Goal: Task Accomplishment & Management: Manage account settings

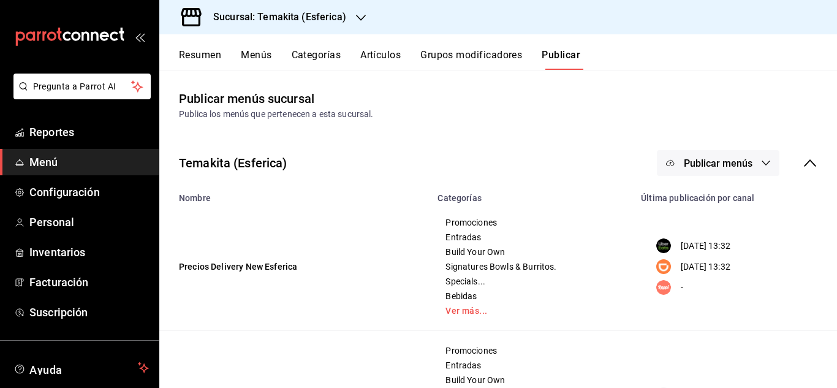
click at [203, 59] on button "Resumen" at bounding box center [200, 59] width 42 height 21
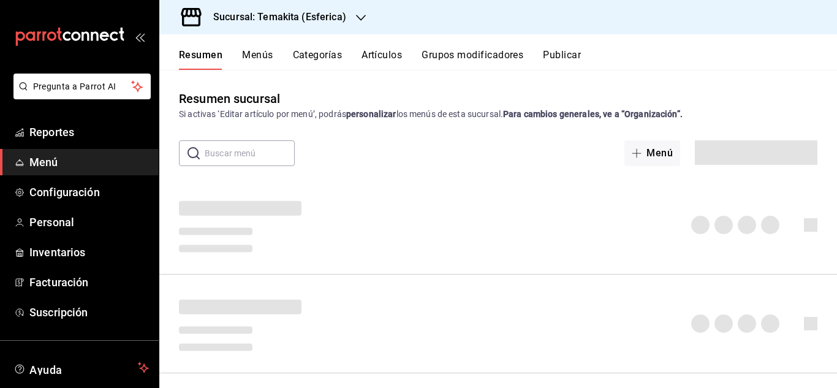
click at [257, 52] on button "Menús" at bounding box center [257, 59] width 31 height 21
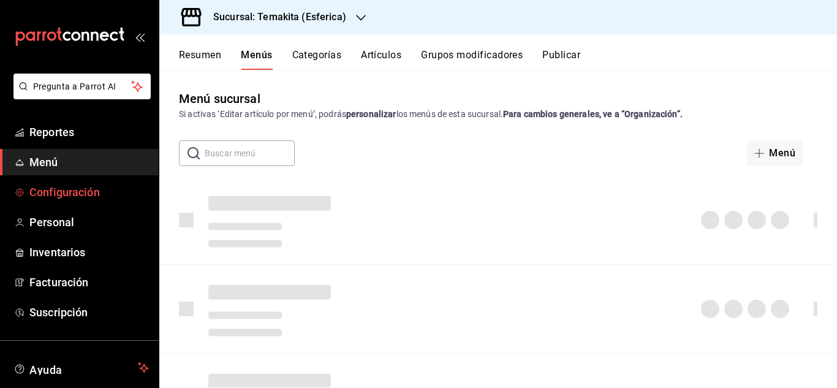
click at [67, 198] on span "Configuración" at bounding box center [88, 192] width 119 height 17
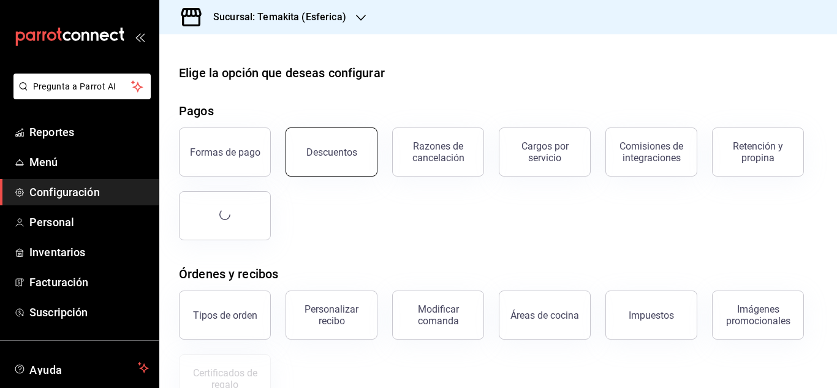
click at [315, 148] on div "Descuentos" at bounding box center [331, 152] width 51 height 12
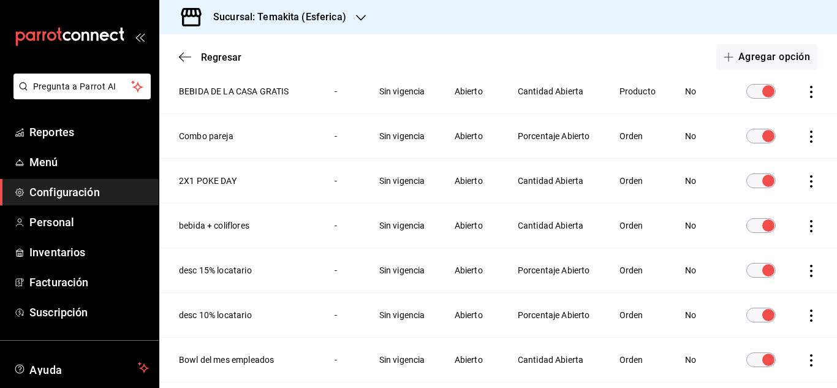
scroll to position [75, 0]
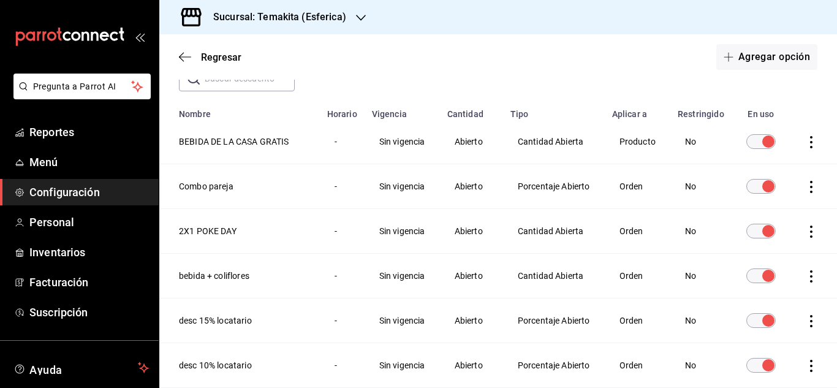
click at [360, 23] on div at bounding box center [361, 17] width 10 height 13
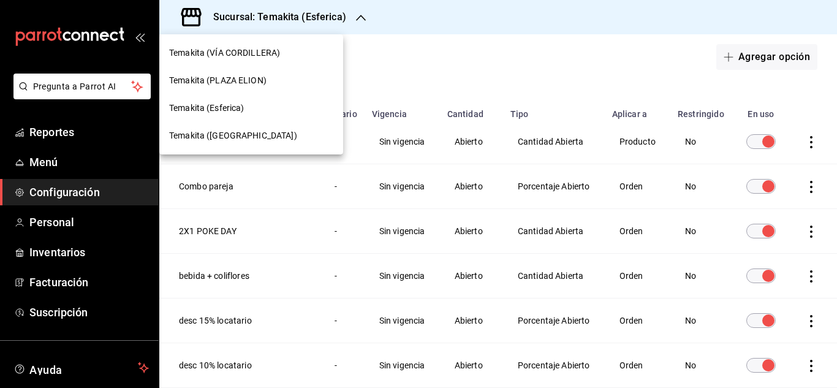
click at [265, 56] on span "Temakita (VÍA CORDILLERA)" at bounding box center [224, 53] width 111 height 13
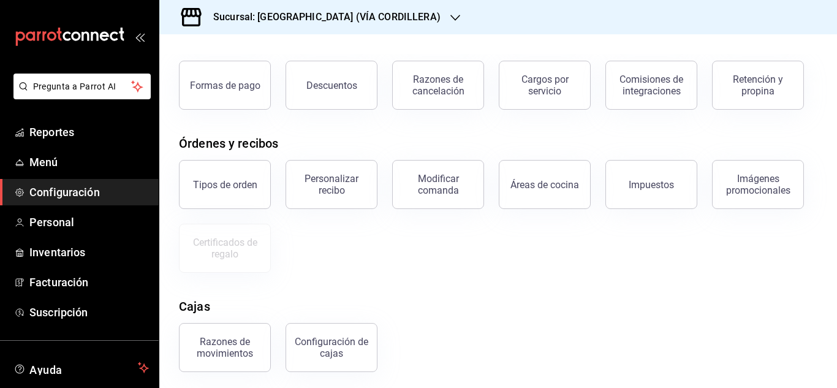
scroll to position [68, 0]
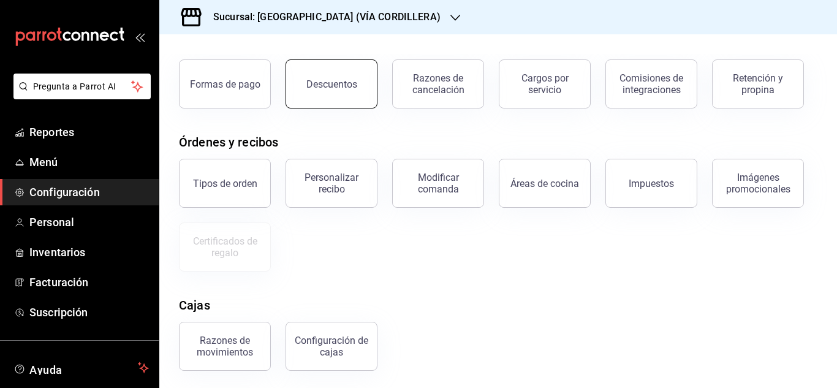
click at [360, 70] on button "Descuentos" at bounding box center [332, 83] width 92 height 49
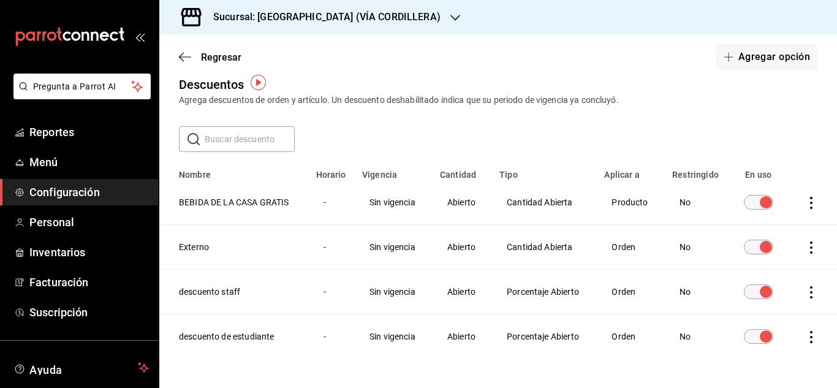
scroll to position [17, 0]
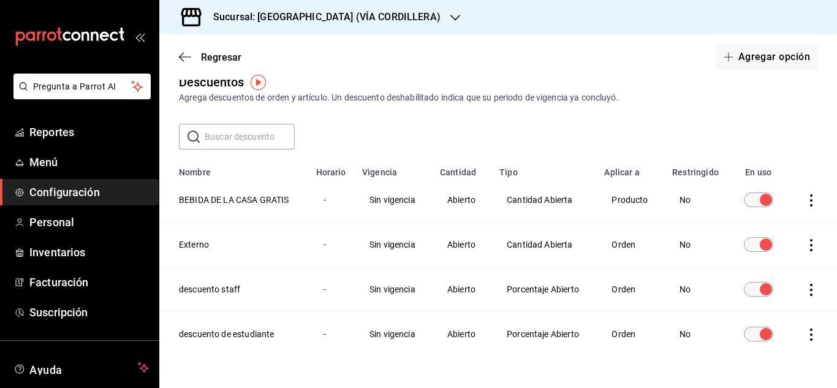
click at [450, 20] on icon "button" at bounding box center [455, 18] width 10 height 10
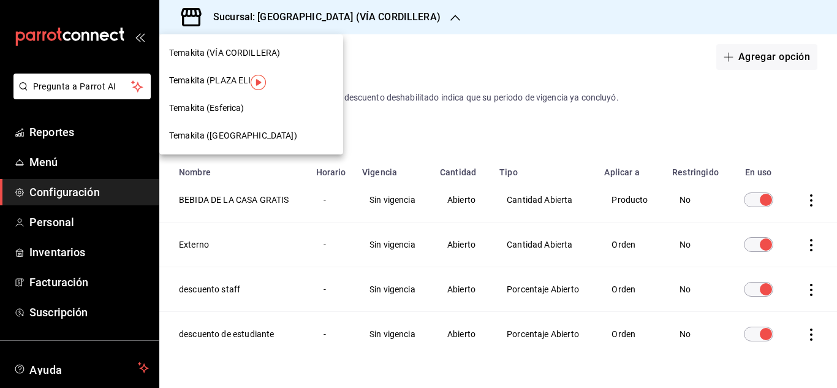
click at [246, 135] on span "Temakita ([GEOGRAPHIC_DATA])" at bounding box center [233, 135] width 128 height 13
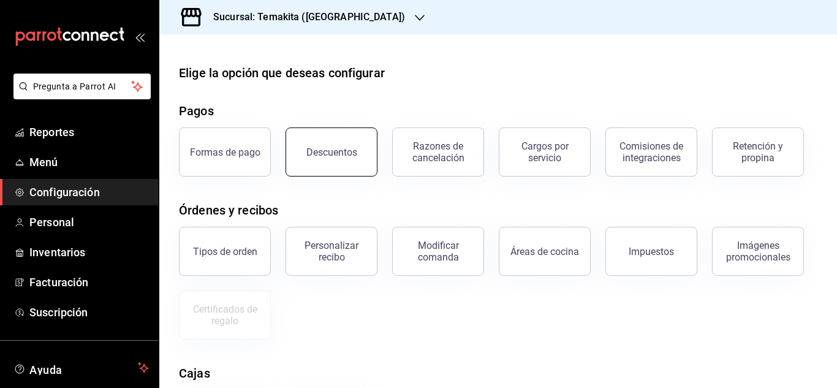
click at [343, 162] on button "Descuentos" at bounding box center [332, 151] width 92 height 49
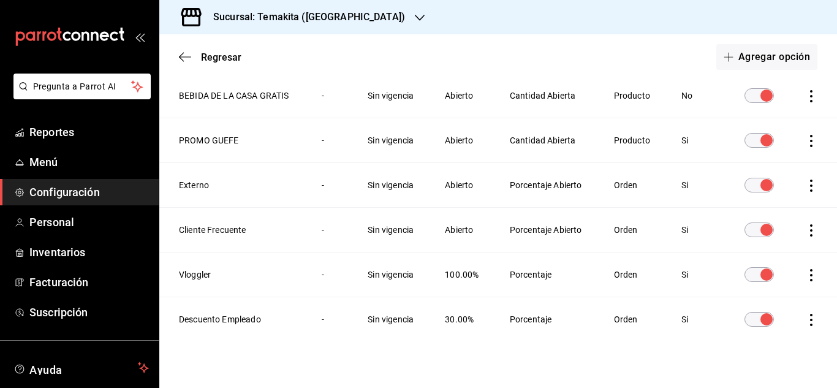
scroll to position [121, 0]
click at [415, 15] on icon "button" at bounding box center [420, 18] width 10 height 10
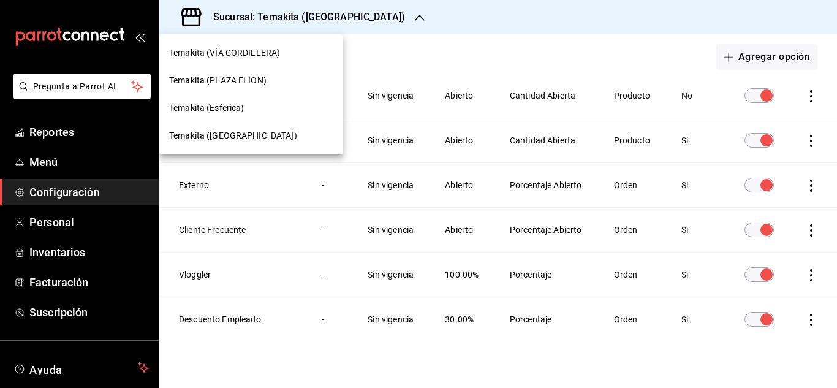
click at [232, 106] on span "Temakita (Esferica)" at bounding box center [206, 108] width 75 height 13
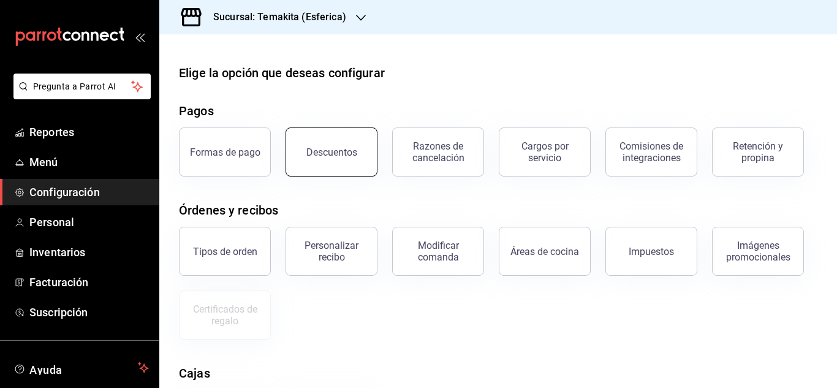
click at [346, 157] on button "Descuentos" at bounding box center [332, 151] width 92 height 49
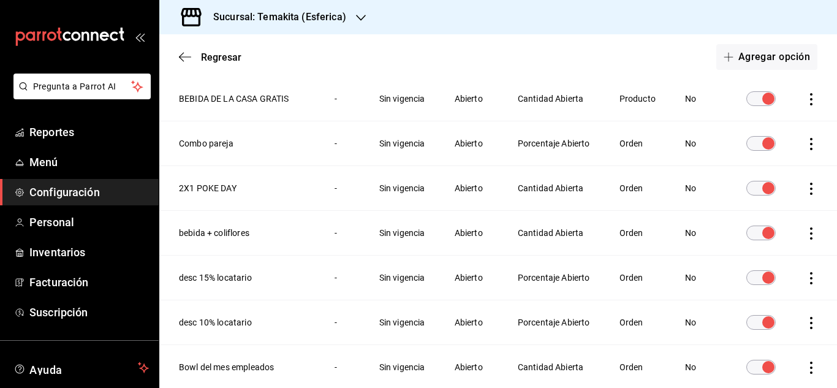
scroll to position [135, 0]
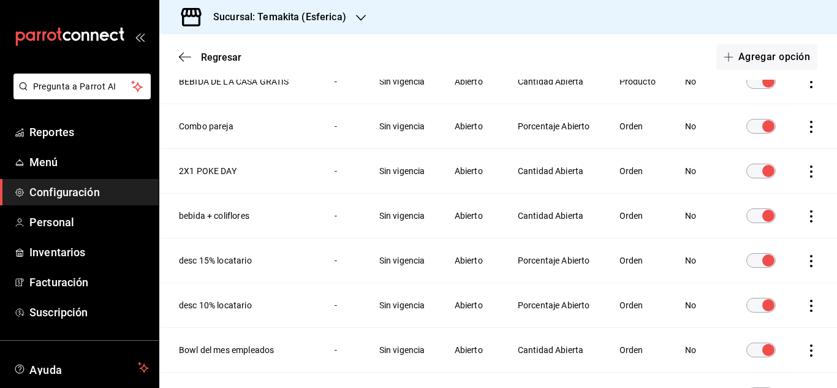
click at [810, 178] on icon "actions" at bounding box center [811, 171] width 2 height 12
click at [575, 189] on div at bounding box center [418, 194] width 837 height 388
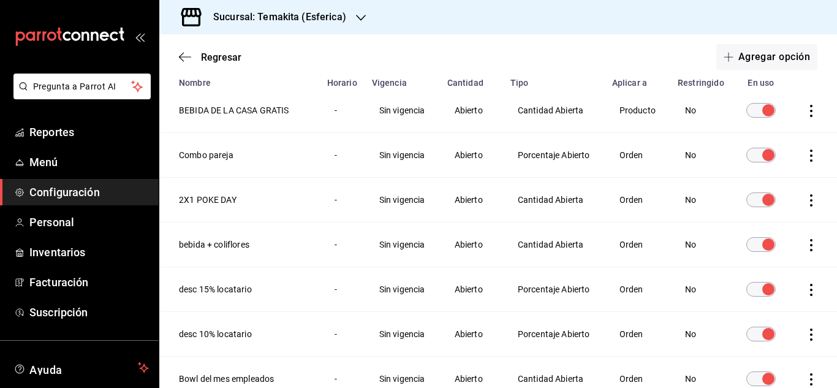
scroll to position [88, 0]
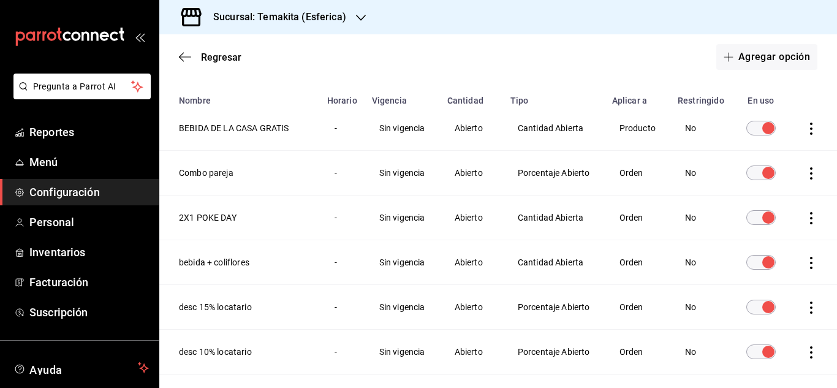
click at [216, 240] on th "2X1 POKE DAY" at bounding box center [239, 217] width 161 height 45
click at [363, 13] on icon "button" at bounding box center [361, 18] width 10 height 10
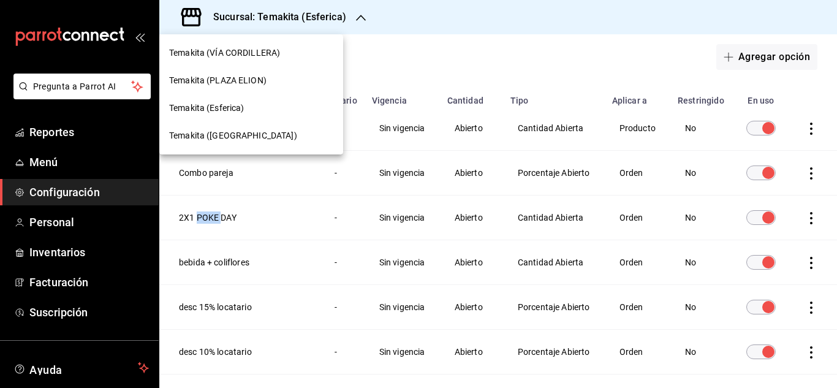
click at [252, 74] on div "Temakita (PLAZA ELION)" at bounding box center [251, 81] width 184 height 28
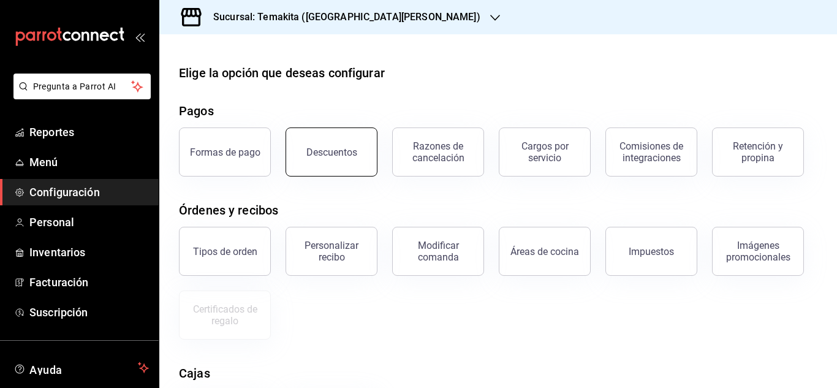
click at [348, 167] on button "Descuentos" at bounding box center [332, 151] width 92 height 49
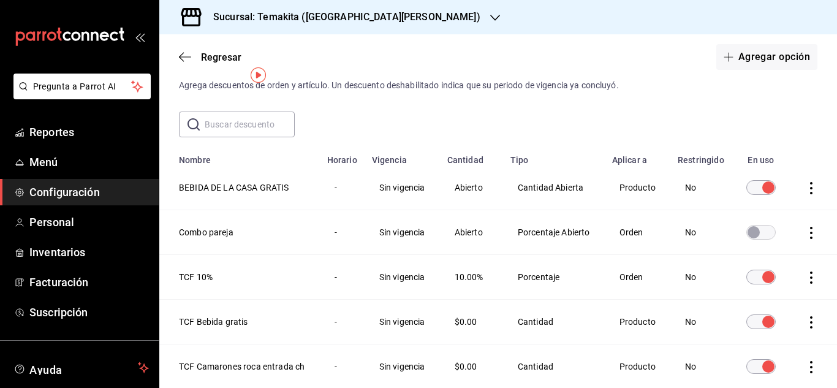
scroll to position [24, 0]
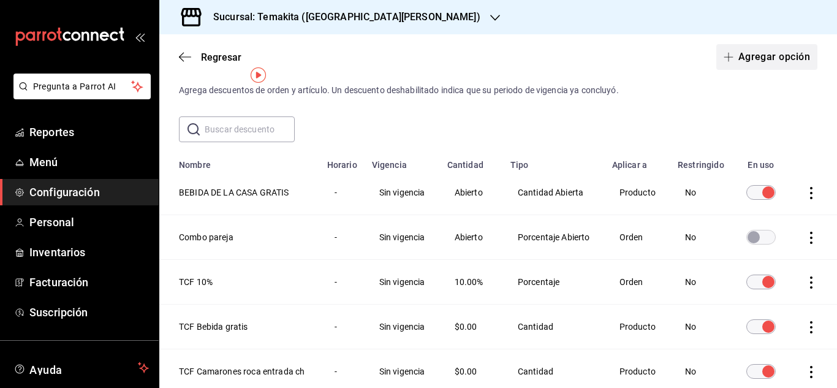
click at [766, 66] on button "Agregar opción" at bounding box center [766, 57] width 101 height 26
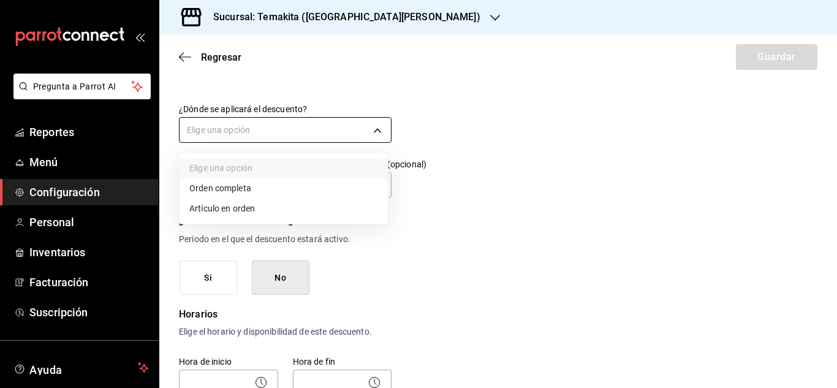
click at [377, 137] on body "Pregunta a Parrot AI Reportes Menú Configuración Personal Inventarios Facturaci…" at bounding box center [418, 194] width 837 height 388
click at [259, 205] on li "Artículo en orden" at bounding box center [284, 209] width 208 height 20
type input "ORDER_ITEM"
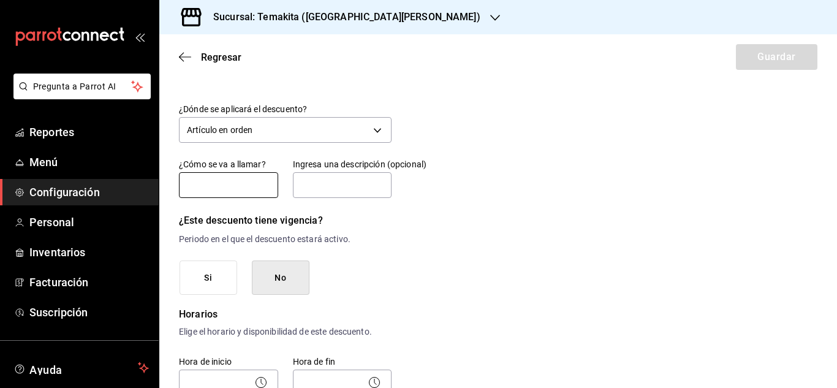
click at [250, 183] on input "text" at bounding box center [228, 185] width 99 height 26
type input "POKE DAY"
click at [311, 184] on input "text" at bounding box center [342, 185] width 99 height 26
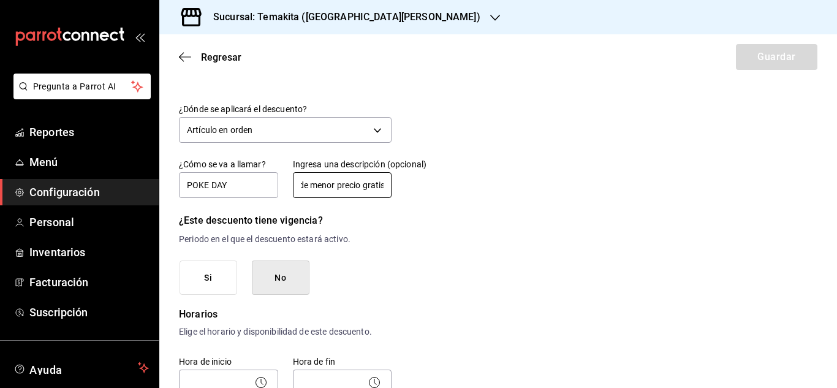
scroll to position [0, 34]
type input "2 bowl de menor precio gratis"
click at [278, 280] on button "No" at bounding box center [281, 277] width 58 height 35
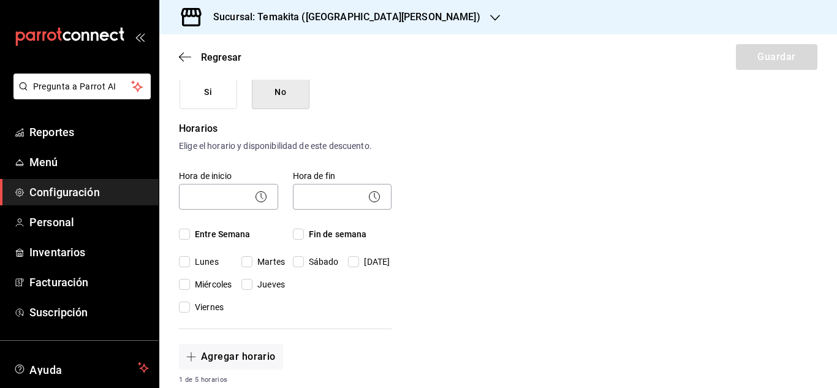
scroll to position [217, 0]
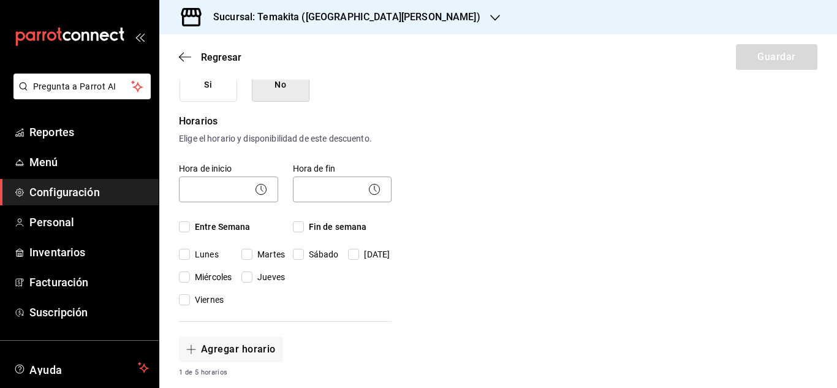
click at [355, 254] on input "[DATE]" at bounding box center [353, 254] width 11 height 11
checkbox input "true"
click at [213, 188] on body "Pregunta a Parrot AI Reportes Menú Configuración Personal Inventarios Facturaci…" at bounding box center [418, 194] width 837 height 388
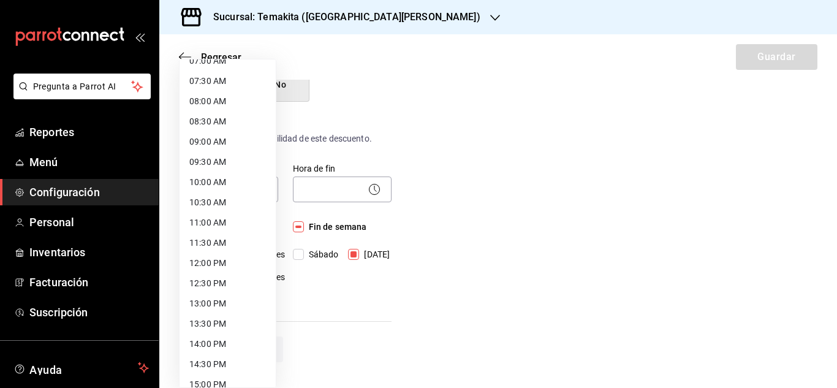
scroll to position [305, 0]
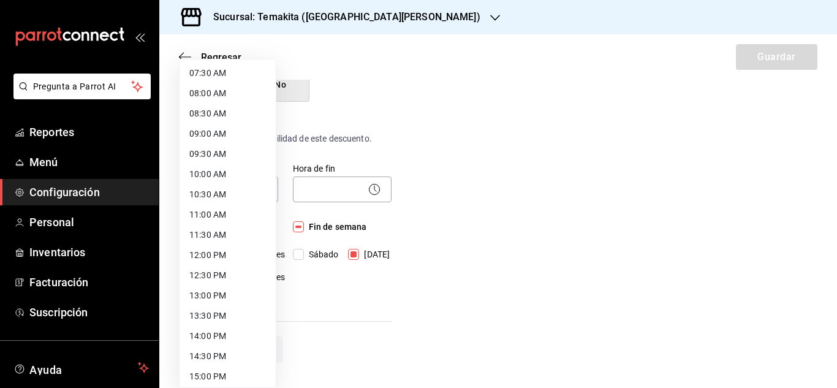
click at [212, 211] on li "11:00 AM" at bounding box center [228, 215] width 96 height 20
type input "11:00"
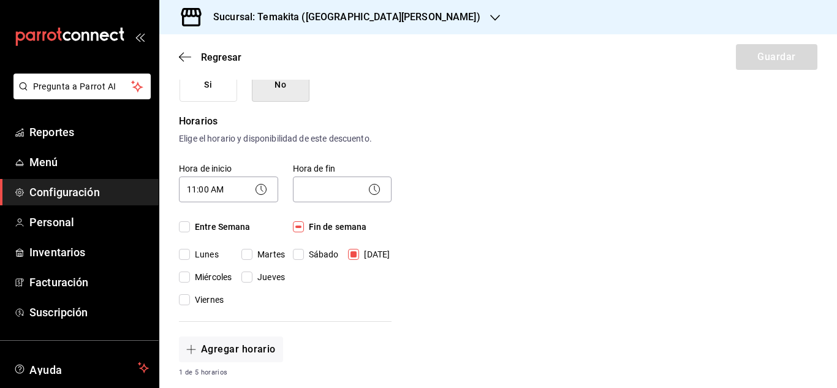
click at [212, 211] on div "Hora de inicio 11:00 AM 11:00 Entre Semana [DATE] [DATE] [DATE] [DATE] [DATE]" at bounding box center [221, 227] width 114 height 158
click at [337, 198] on body "Pregunta a Parrot AI Reportes Menú Configuración Personal Inventarios Facturaci…" at bounding box center [418, 194] width 837 height 388
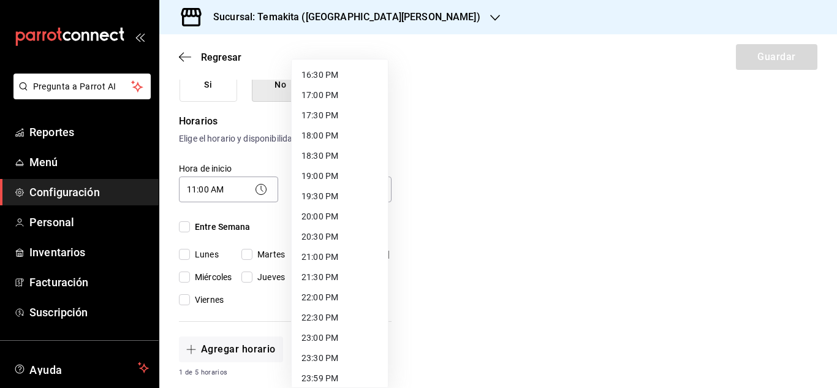
scroll to position [669, 0]
click at [332, 292] on li "22:00 PM" at bounding box center [340, 296] width 96 height 20
type input "22:00"
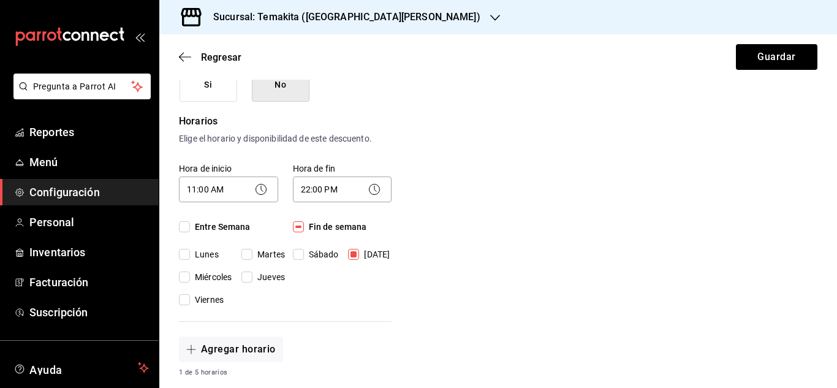
click at [332, 292] on div "Hora de fin 22:00 PM 22:00 Fin de semana [DATE][PERSON_NAME][DATE]" at bounding box center [335, 227] width 114 height 158
click at [379, 305] on div "Hora de fin 22:00 PM 22:00 Fin de semana [DATE][PERSON_NAME][DATE]" at bounding box center [335, 227] width 114 height 158
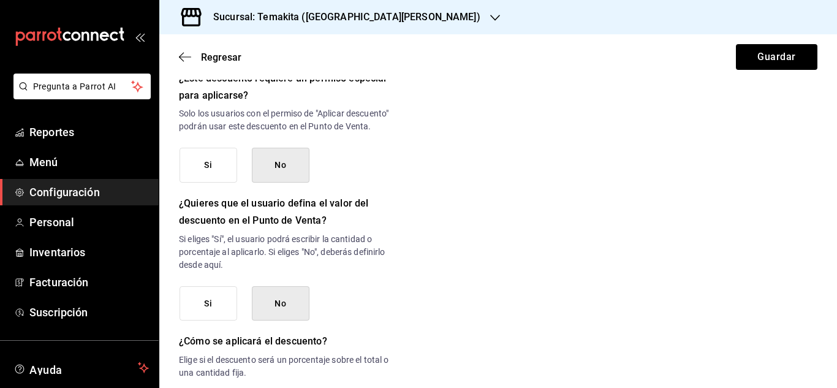
scroll to position [549, 0]
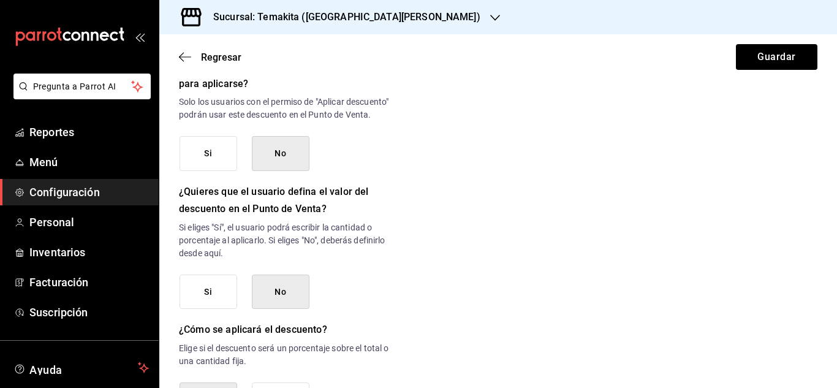
click at [204, 302] on button "Si" at bounding box center [209, 292] width 58 height 35
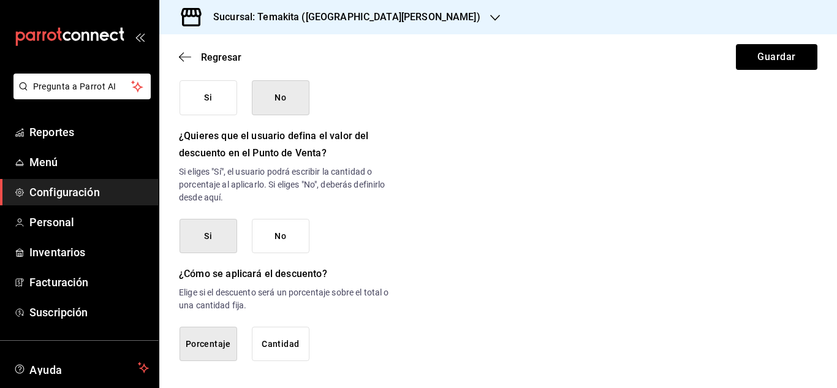
scroll to position [623, 0]
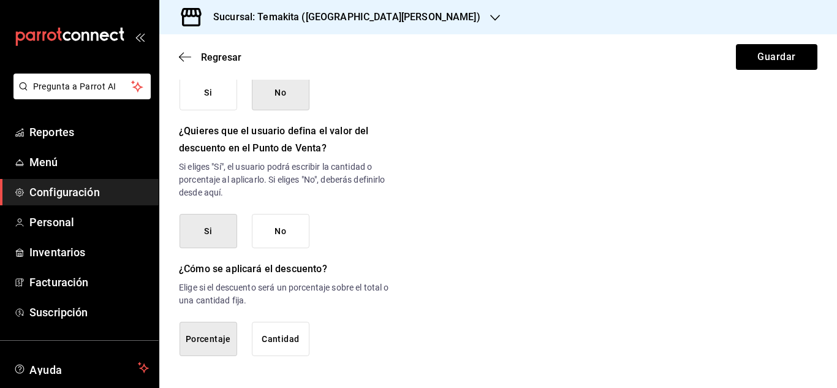
click at [288, 334] on button "Cantidad" at bounding box center [281, 339] width 58 height 35
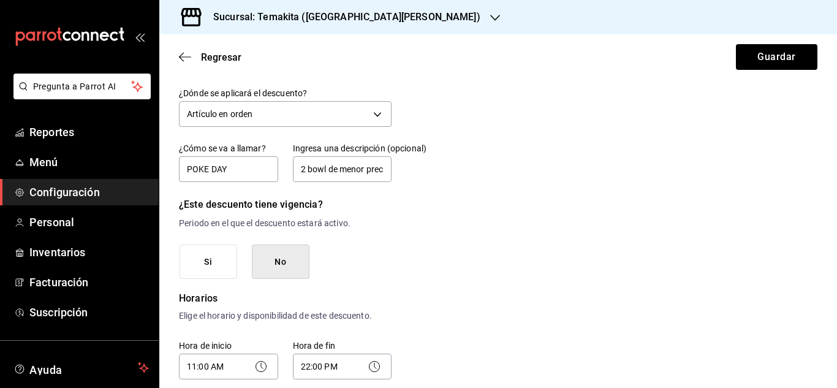
scroll to position [0, 0]
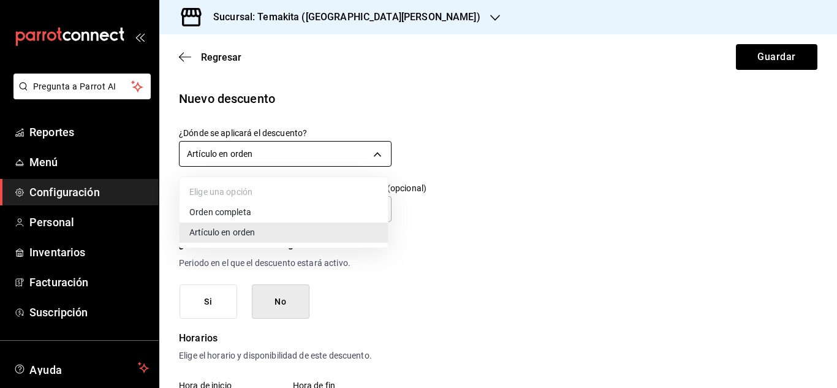
click at [378, 153] on body "Pregunta a Parrot AI Reportes Menú Configuración Personal Inventarios Facturaci…" at bounding box center [418, 194] width 837 height 388
click at [241, 203] on li "Orden completa" at bounding box center [284, 212] width 208 height 20
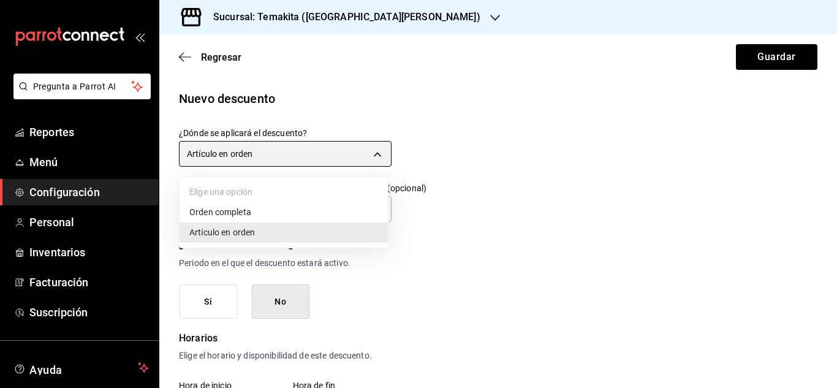
type input "ORDER"
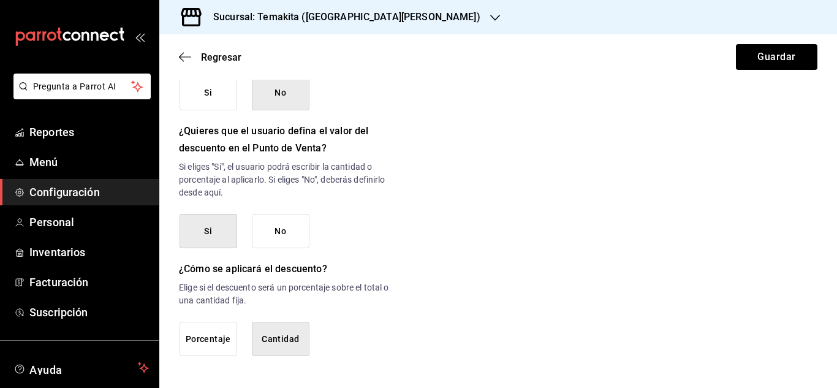
scroll to position [623, 0]
click at [778, 57] on button "Guardar" at bounding box center [776, 57] width 81 height 26
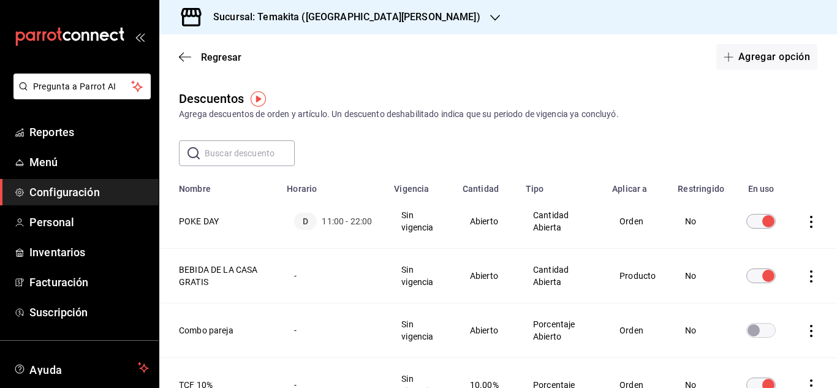
drag, startPoint x: 825, startPoint y: 120, endPoint x: 828, endPoint y: 140, distance: 20.5
click at [828, 140] on div "Regresar Agregar opción Descuentos Agrega descuentos de orden y artículo. Un de…" at bounding box center [498, 211] width 678 height 354
click at [805, 226] on icon "actions" at bounding box center [811, 222] width 12 height 12
click at [762, 234] on span "Eliminar" at bounding box center [757, 238] width 31 height 10
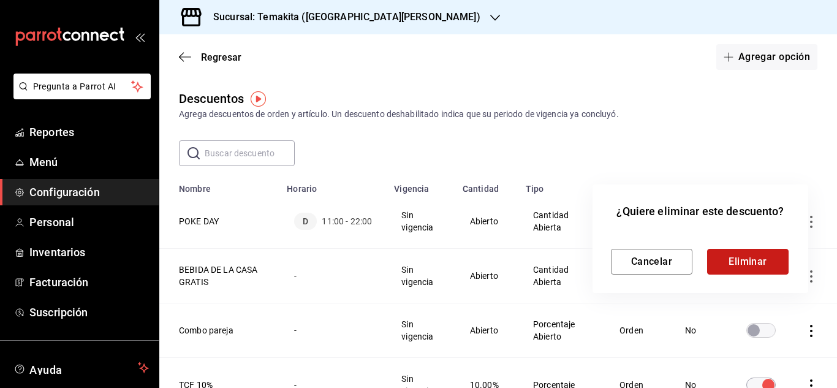
click at [748, 254] on button "Eliminar" at bounding box center [747, 262] width 81 height 26
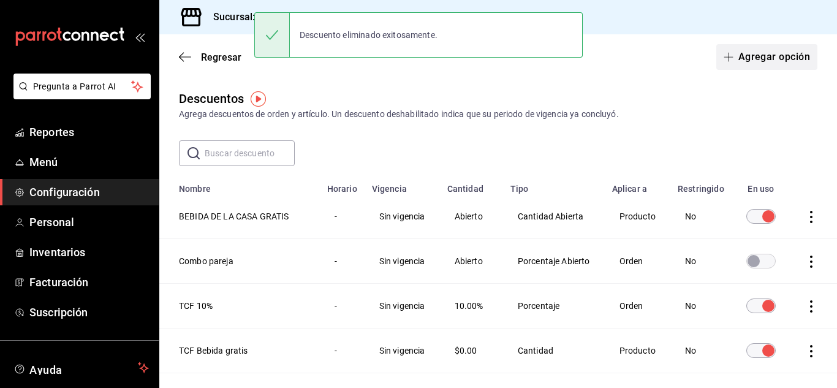
click at [766, 55] on button "Agregar opción" at bounding box center [766, 57] width 101 height 26
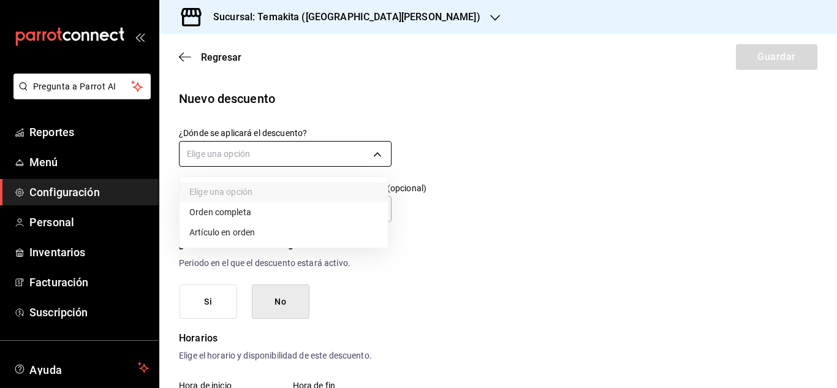
click at [309, 148] on body "Pregunta a Parrot AI Reportes Menú Configuración Personal Inventarios Facturaci…" at bounding box center [418, 194] width 837 height 388
click at [248, 217] on li "Orden completa" at bounding box center [284, 212] width 208 height 20
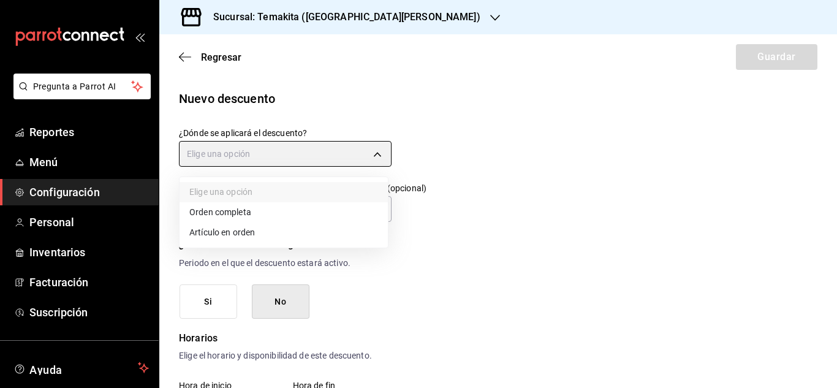
type input "ORDER"
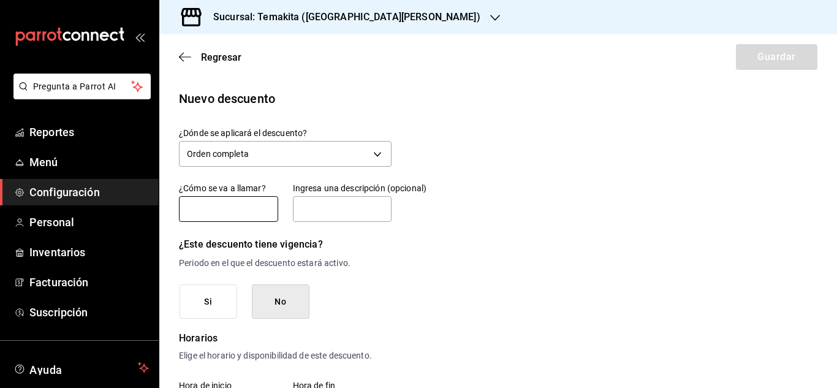
click at [253, 211] on input "text" at bounding box center [228, 209] width 99 height 26
type input "POKE DAY"
click at [331, 209] on input "text" at bounding box center [342, 209] width 99 height 26
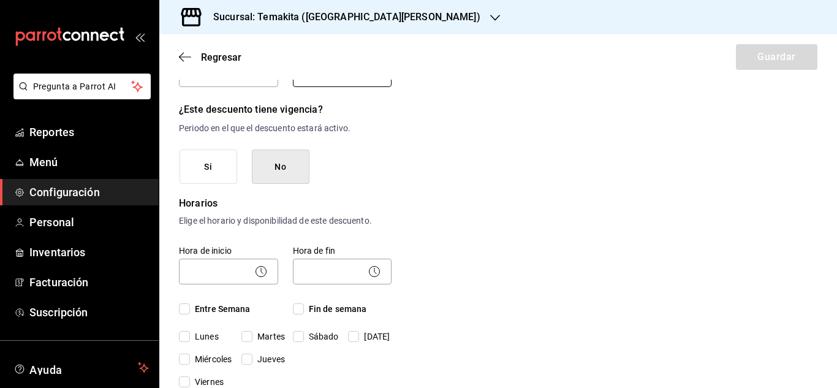
scroll to position [137, 0]
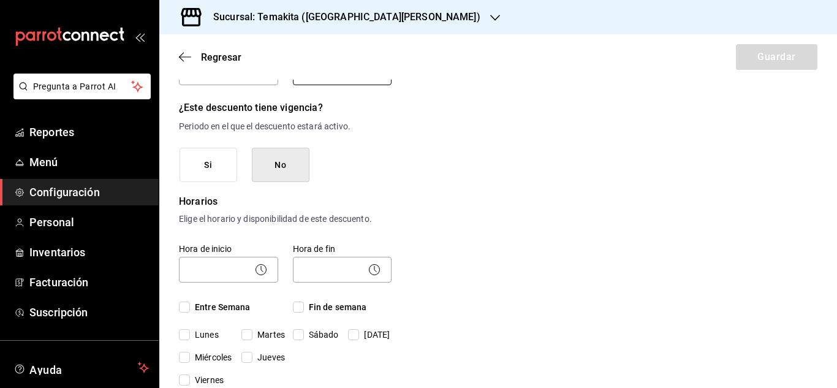
type input "2 bow de menor precio gratis"
click at [262, 275] on icon at bounding box center [261, 269] width 15 height 15
click at [258, 275] on circle at bounding box center [261, 269] width 10 height 10
click at [237, 271] on body "Pregunta a Parrot AI Reportes Menú Configuración Personal Inventarios Facturaci…" at bounding box center [418, 194] width 837 height 388
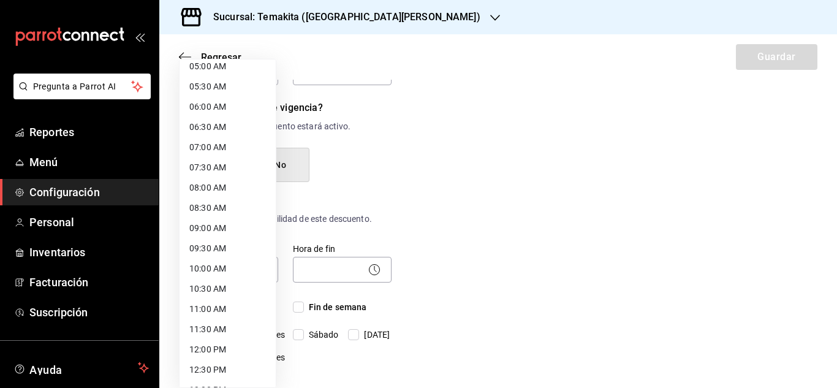
scroll to position [212, 0]
click at [224, 308] on li "11:00 AM" at bounding box center [228, 307] width 96 height 20
type input "11:00"
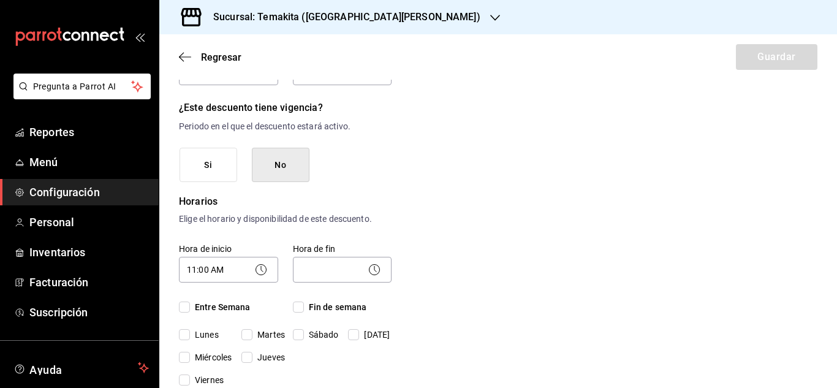
click at [224, 308] on span "Entre Semana" at bounding box center [220, 307] width 61 height 13
click at [190, 308] on input "Entre Semana" at bounding box center [184, 306] width 11 height 11
checkbox input "true"
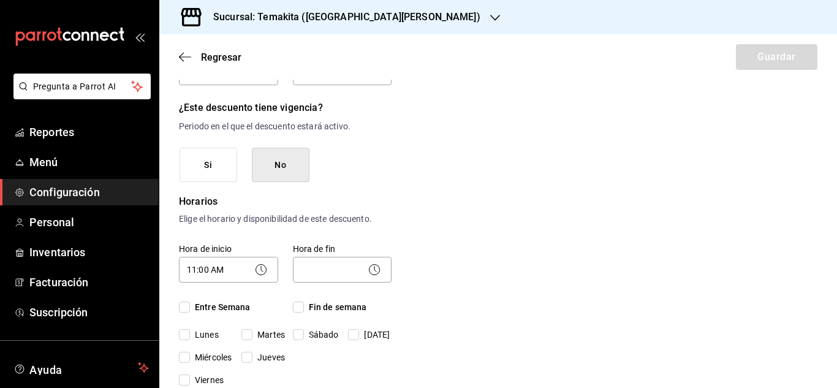
checkbox input "true"
click at [367, 273] on icon at bounding box center [374, 269] width 15 height 15
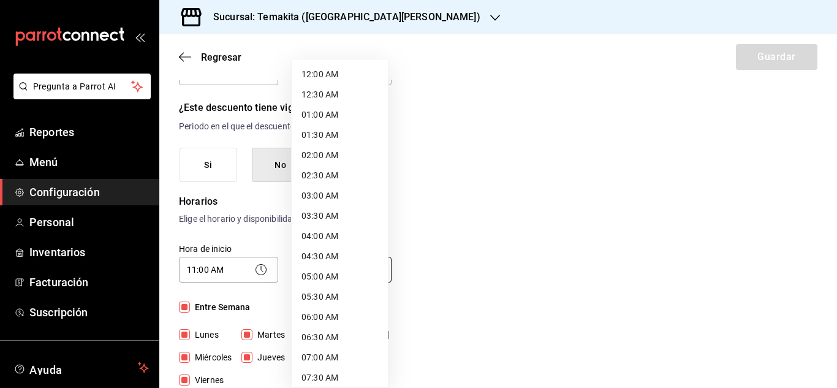
click at [343, 268] on body "Pregunta a Parrot AI Reportes Menú Configuración Personal Inventarios Facturaci…" at bounding box center [418, 194] width 837 height 388
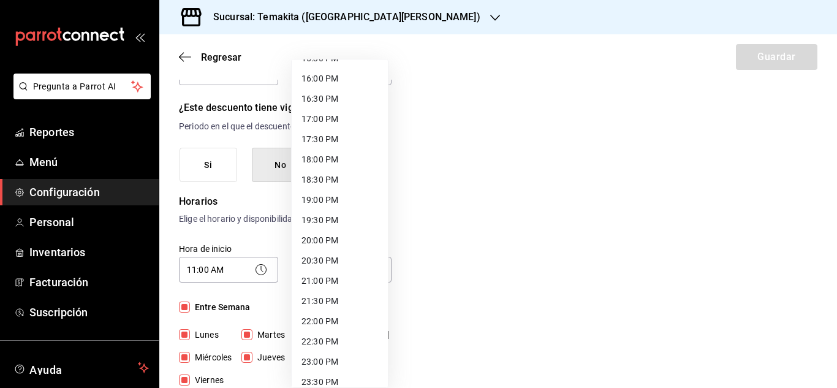
click at [327, 323] on li "22:00 PM" at bounding box center [340, 321] width 96 height 20
type input "22:00"
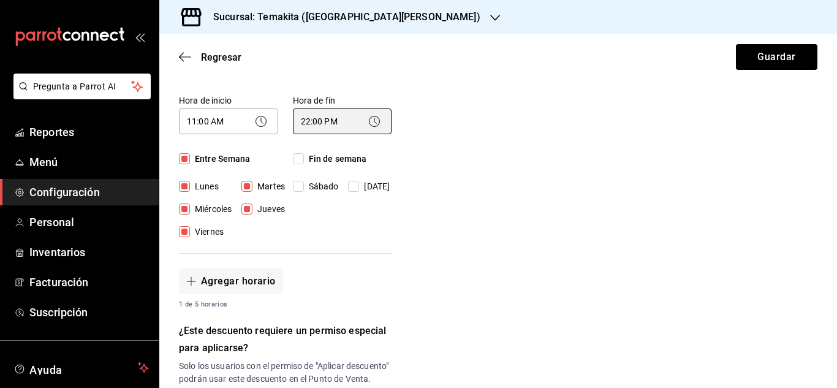
scroll to position [287, 0]
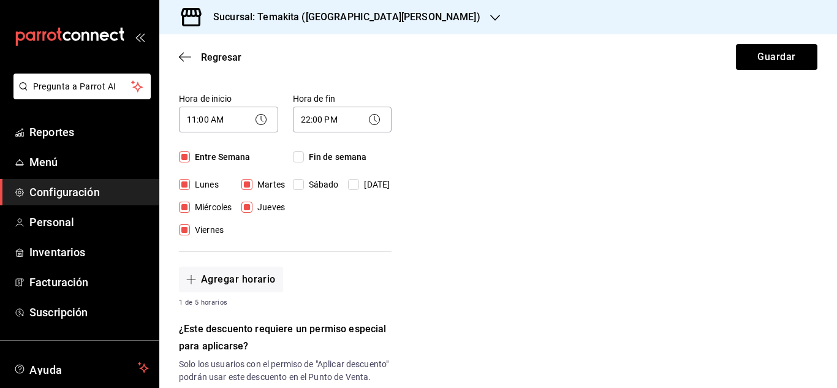
click at [300, 159] on input "Fin de semana" at bounding box center [298, 156] width 11 height 11
checkbox input "true"
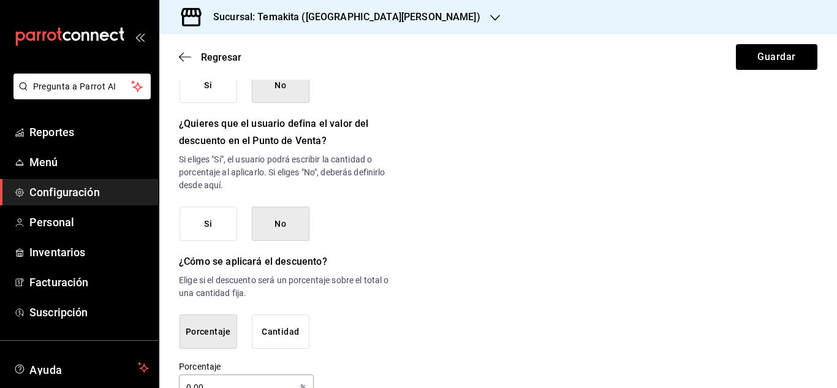
scroll to position [626, 0]
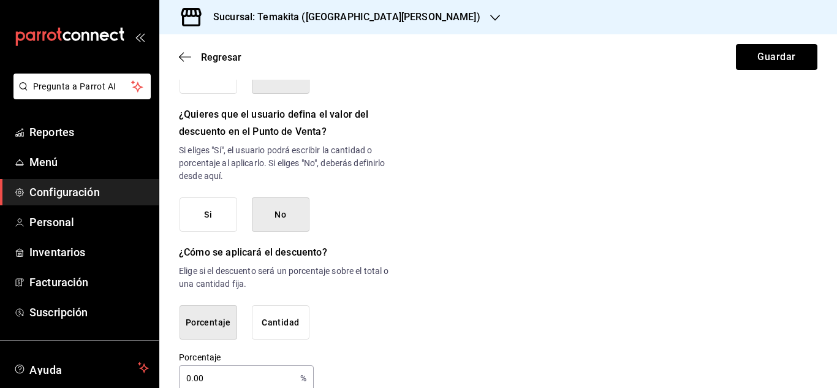
click at [200, 225] on button "Si" at bounding box center [209, 214] width 58 height 35
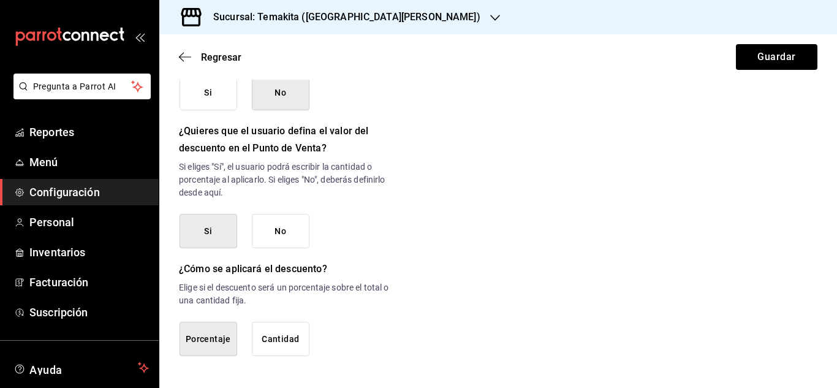
scroll to position [623, 0]
click at [293, 333] on button "Cantidad" at bounding box center [281, 339] width 58 height 35
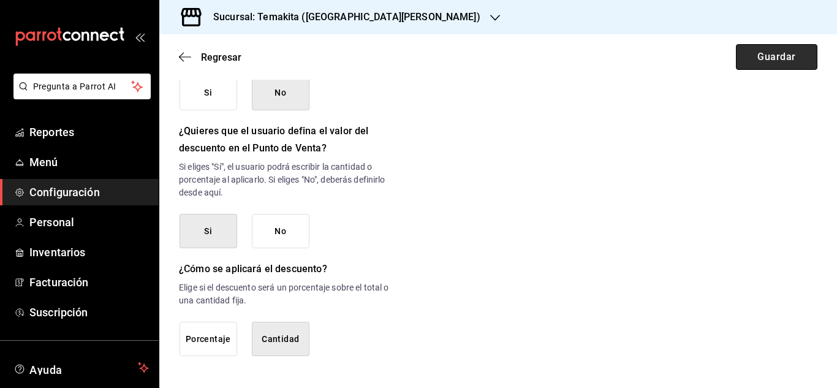
click at [760, 57] on button "Guardar" at bounding box center [776, 57] width 81 height 26
